Goal: Task Accomplishment & Management: Manage account settings

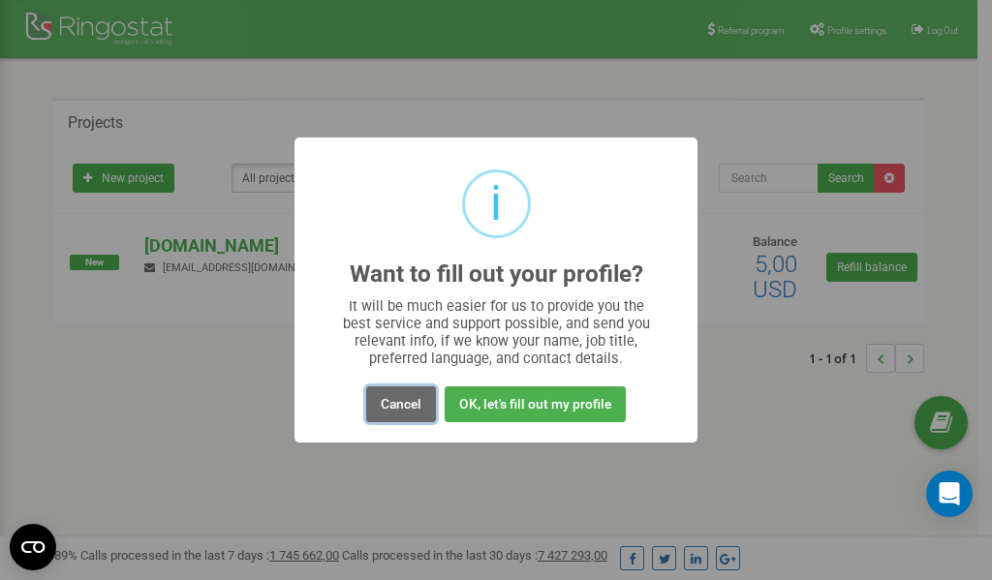
click at [404, 406] on button "Cancel" at bounding box center [401, 405] width 70 height 36
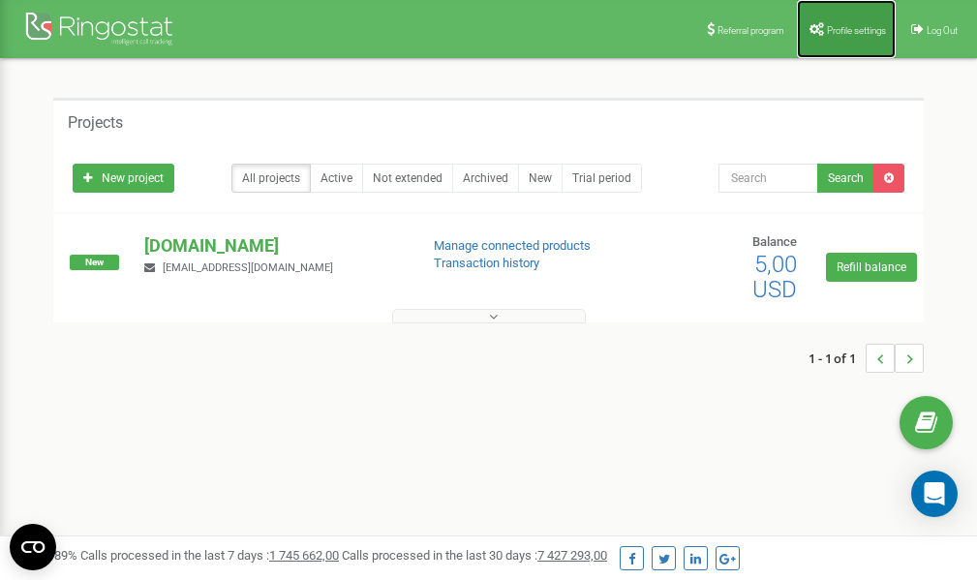
click at [852, 33] on span "Profile settings" at bounding box center [856, 30] width 59 height 11
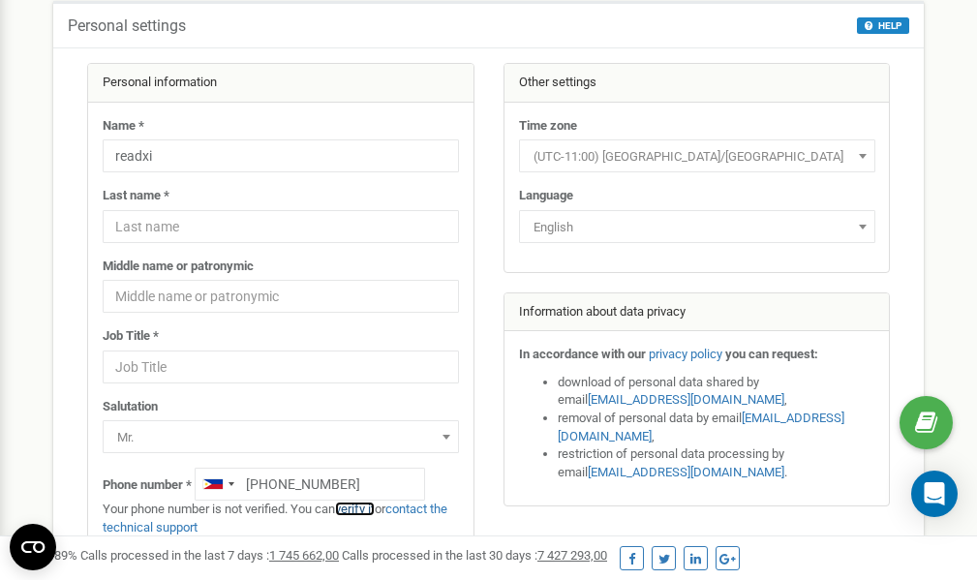
click at [358, 508] on link "verify it" at bounding box center [355, 509] width 40 height 15
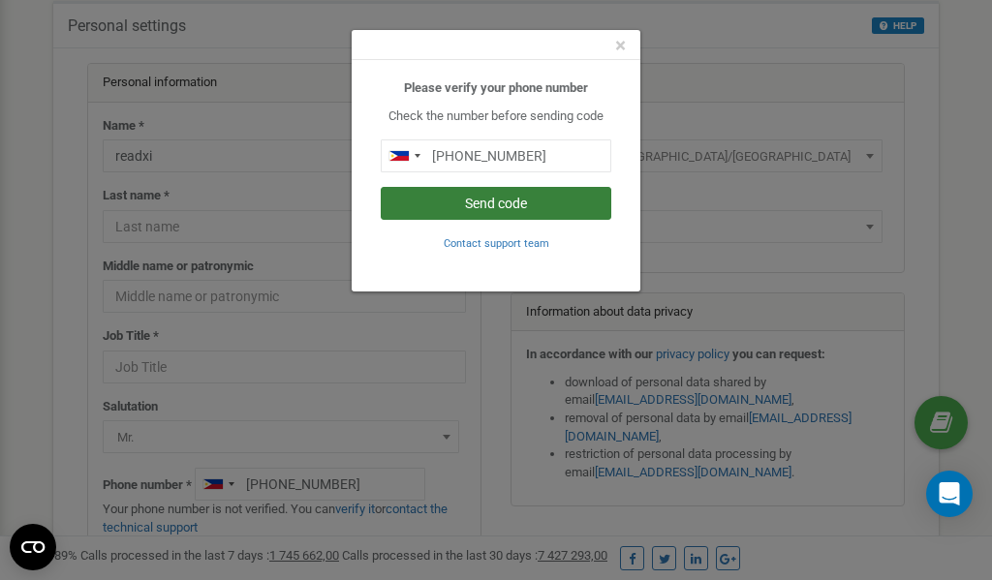
click at [520, 202] on button "Send code" at bounding box center [496, 203] width 231 height 33
